Goal: Transaction & Acquisition: Purchase product/service

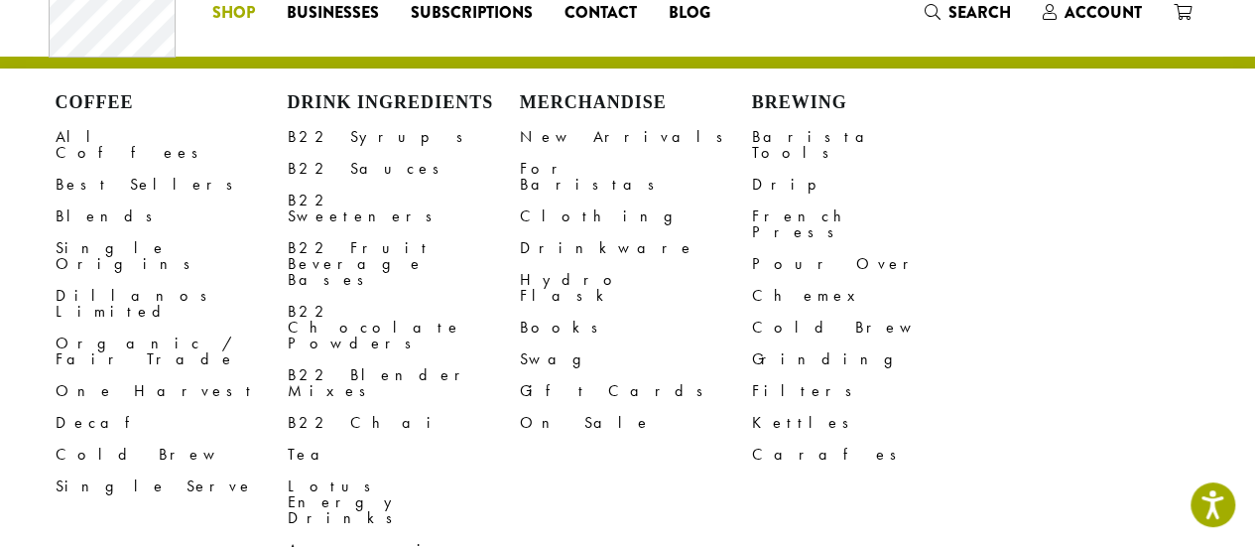
scroll to position [99, 0]
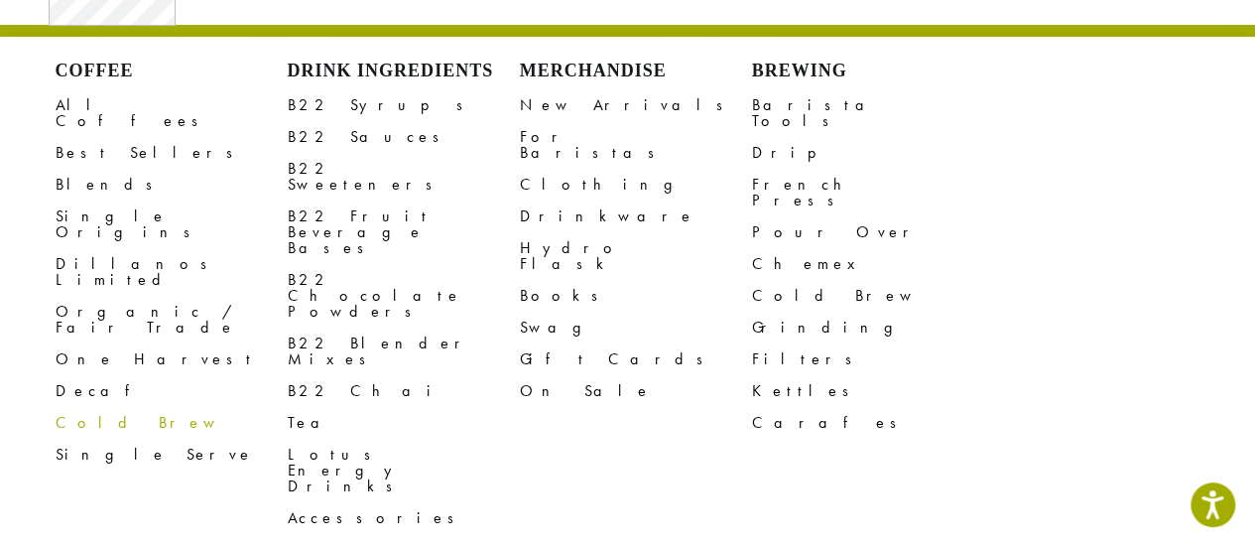
click at [73, 407] on link "Cold Brew" at bounding box center [172, 423] width 232 height 32
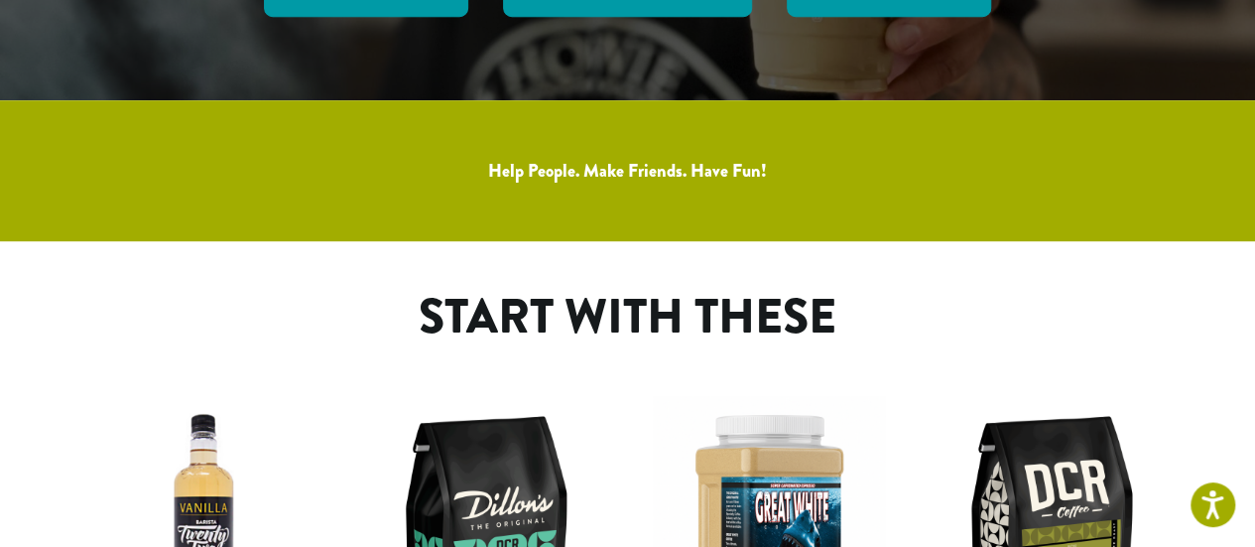
scroll to position [543, 0]
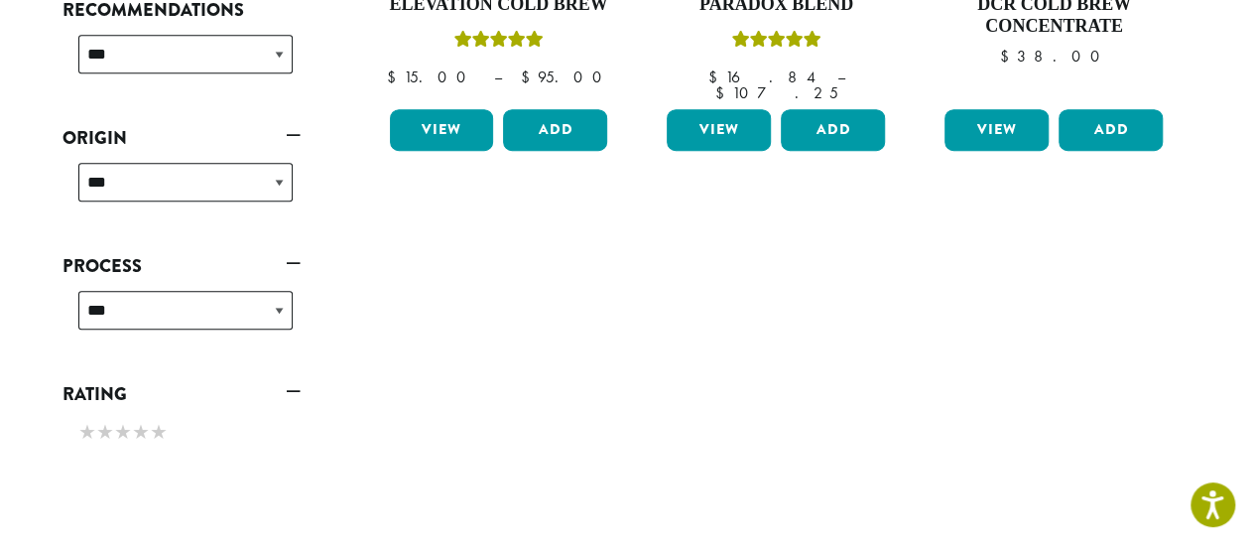
scroll to position [298, 0]
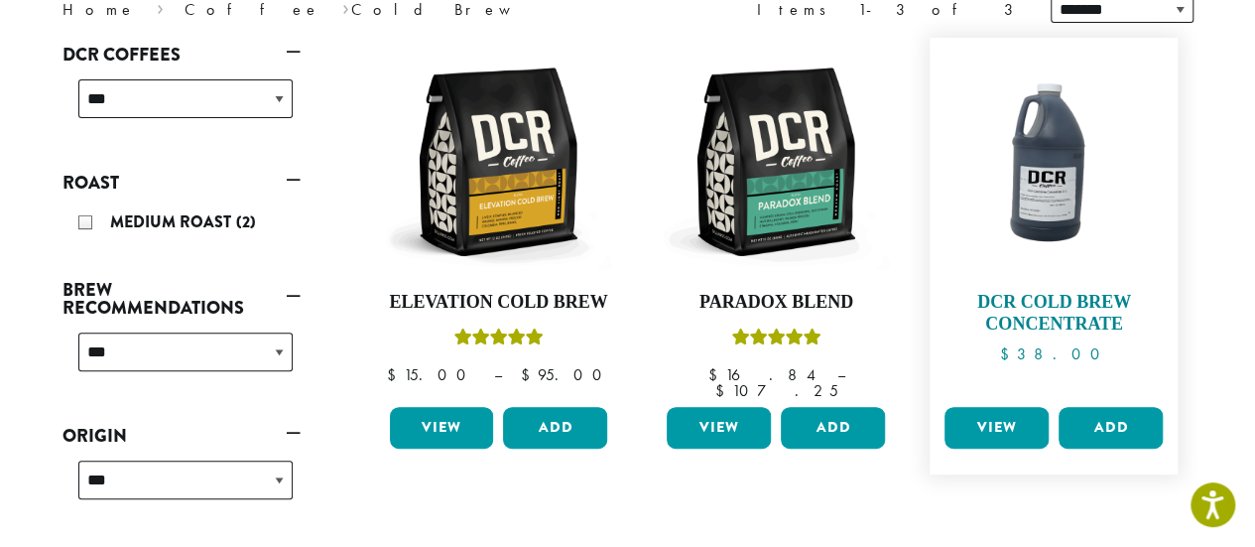
click at [1052, 215] on img at bounding box center [1054, 162] width 228 height 228
